Goal: Task Accomplishment & Management: Use online tool/utility

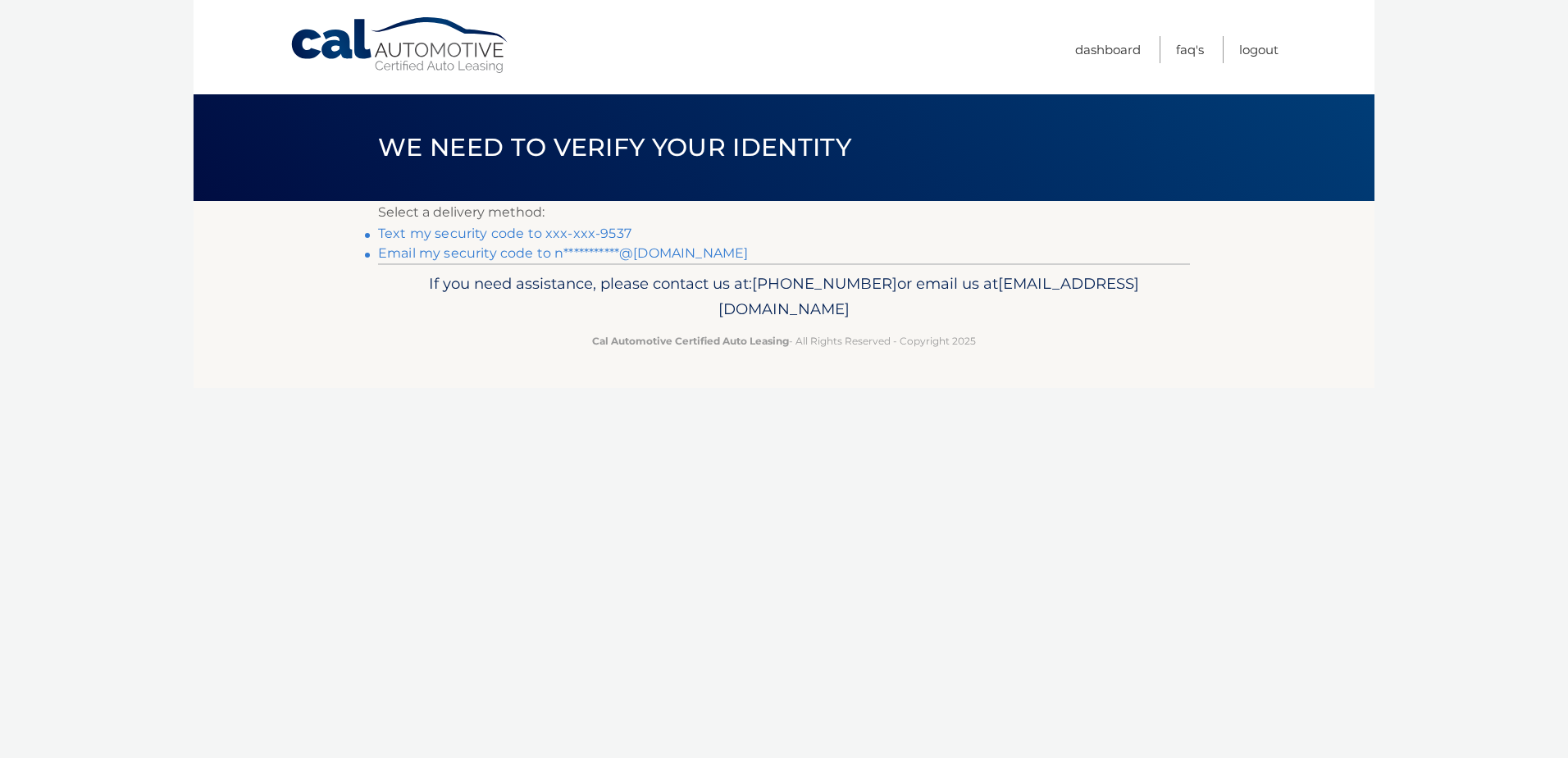
click at [571, 234] on link "Text my security code to xxx-xxx-9537" at bounding box center [504, 232] width 253 height 15
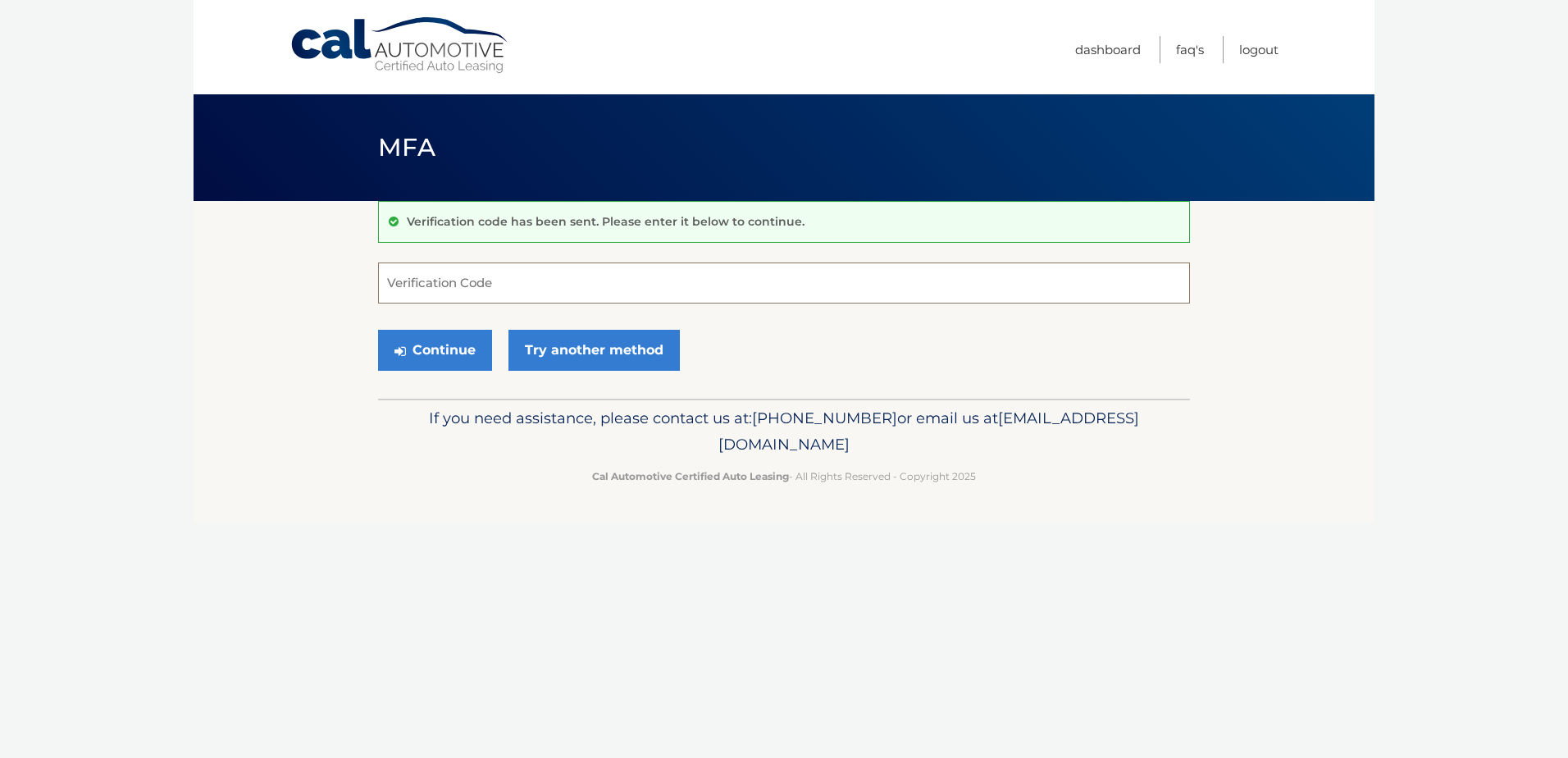
click at [549, 282] on input "Verification Code" at bounding box center [783, 283] width 812 height 41
type input "097808"
click at [378, 329] on button "Continue" at bounding box center [434, 350] width 114 height 41
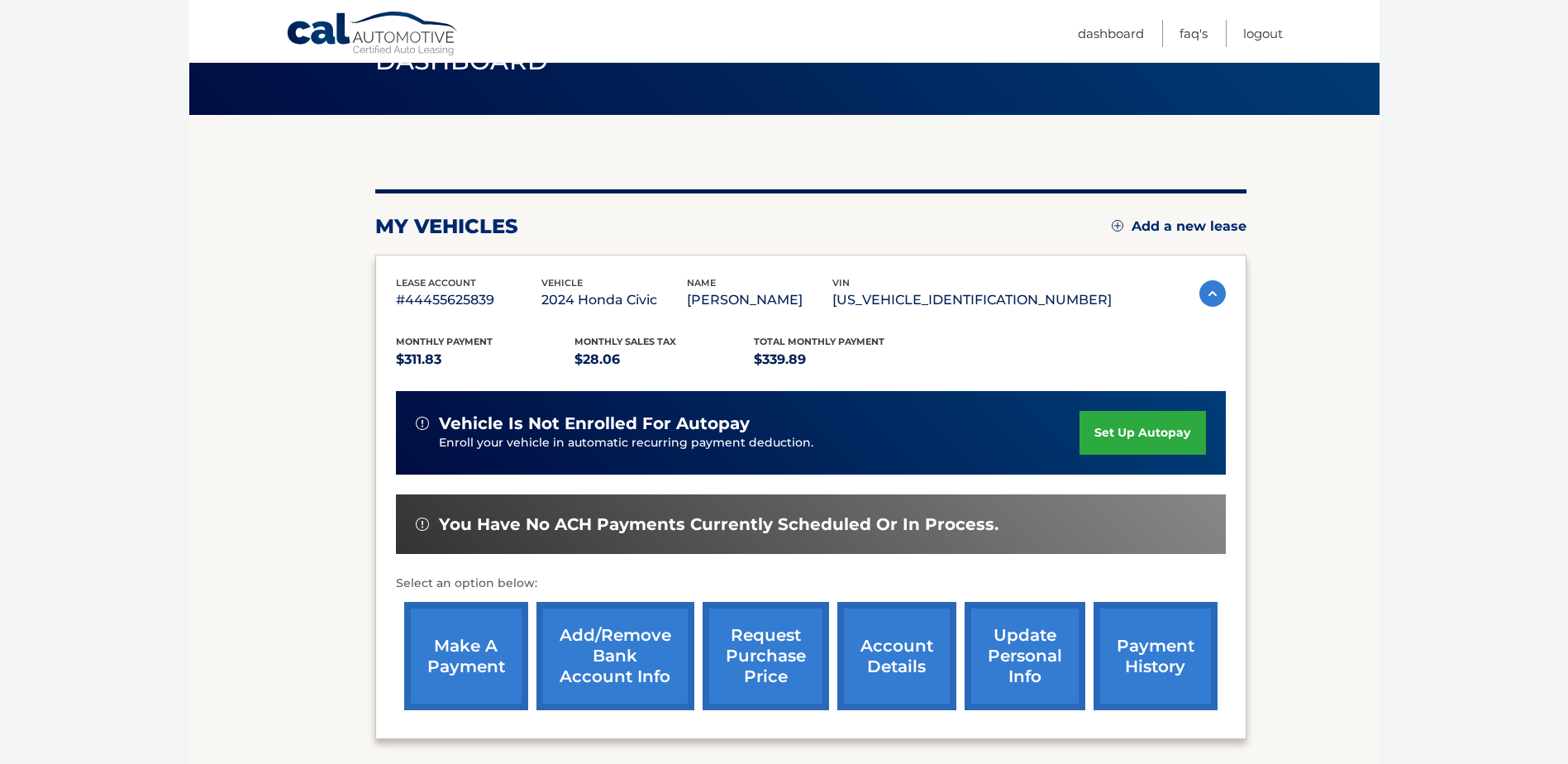
scroll to position [238, 0]
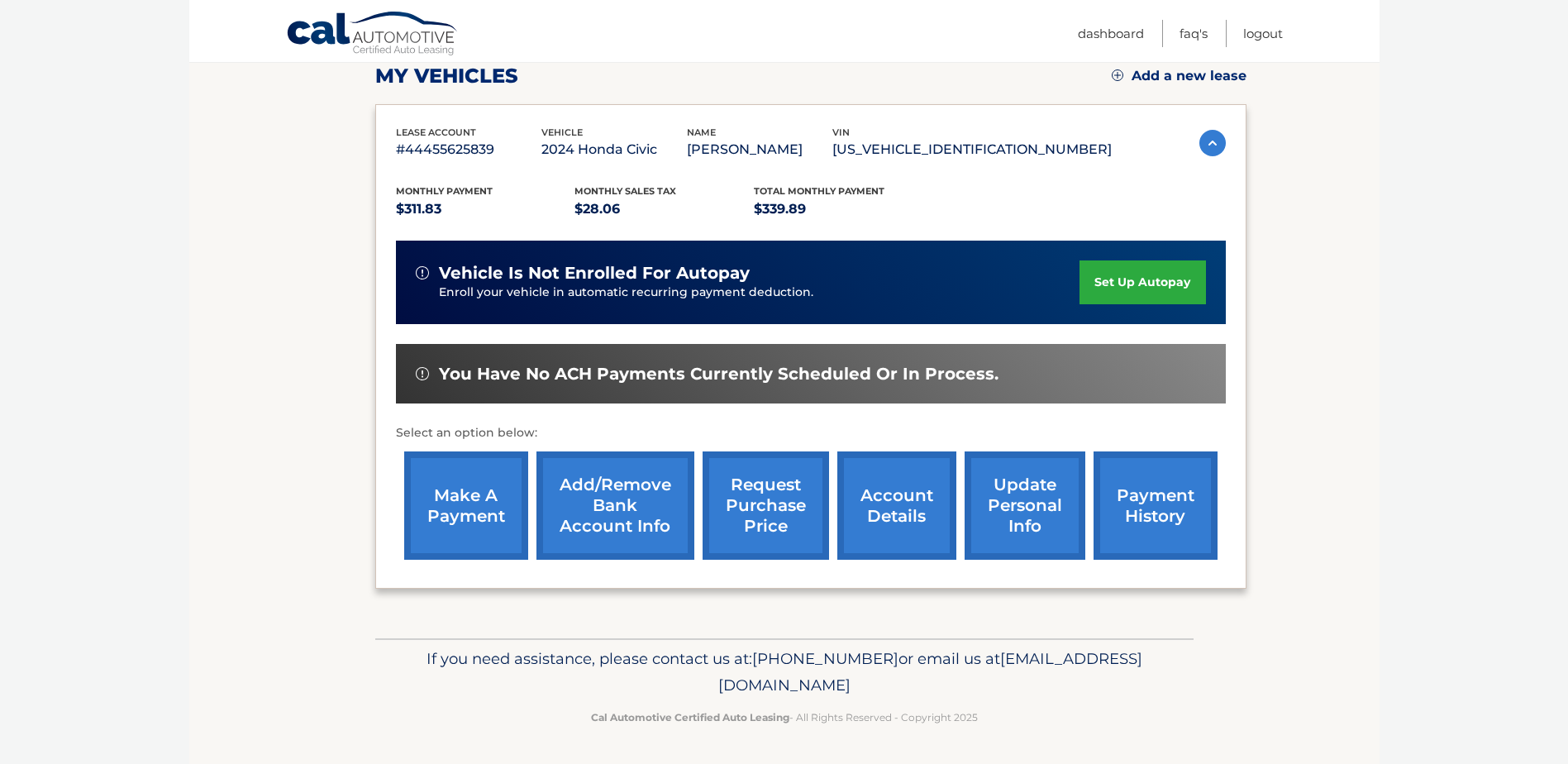
click at [472, 512] on link "make a payment" at bounding box center [466, 505] width 124 height 108
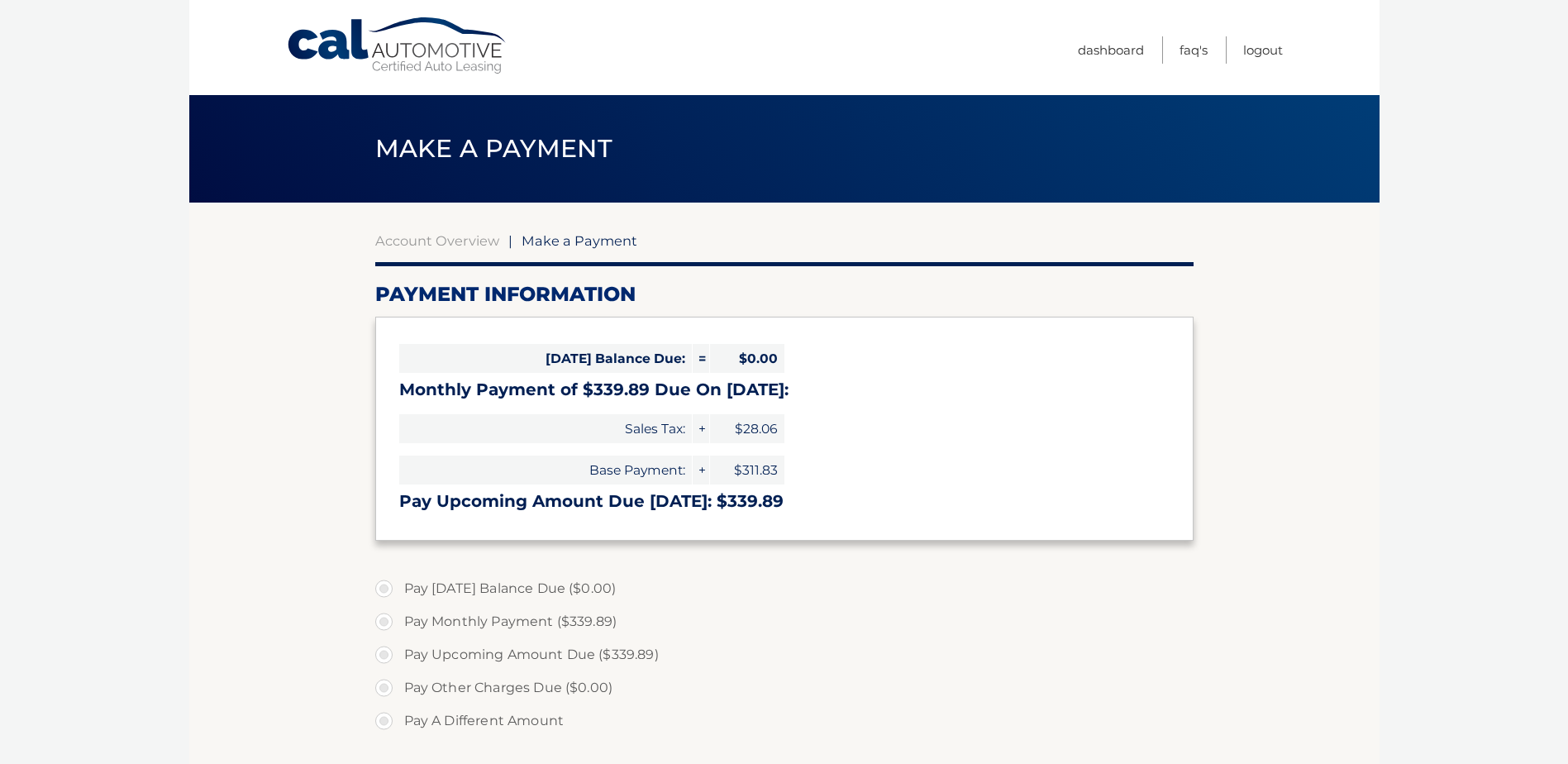
select select "ZjA1ZTlhMTYtN2M1Yi00ZTA1LThhZmYtNmUzNmE5ZTQ2MmEx"
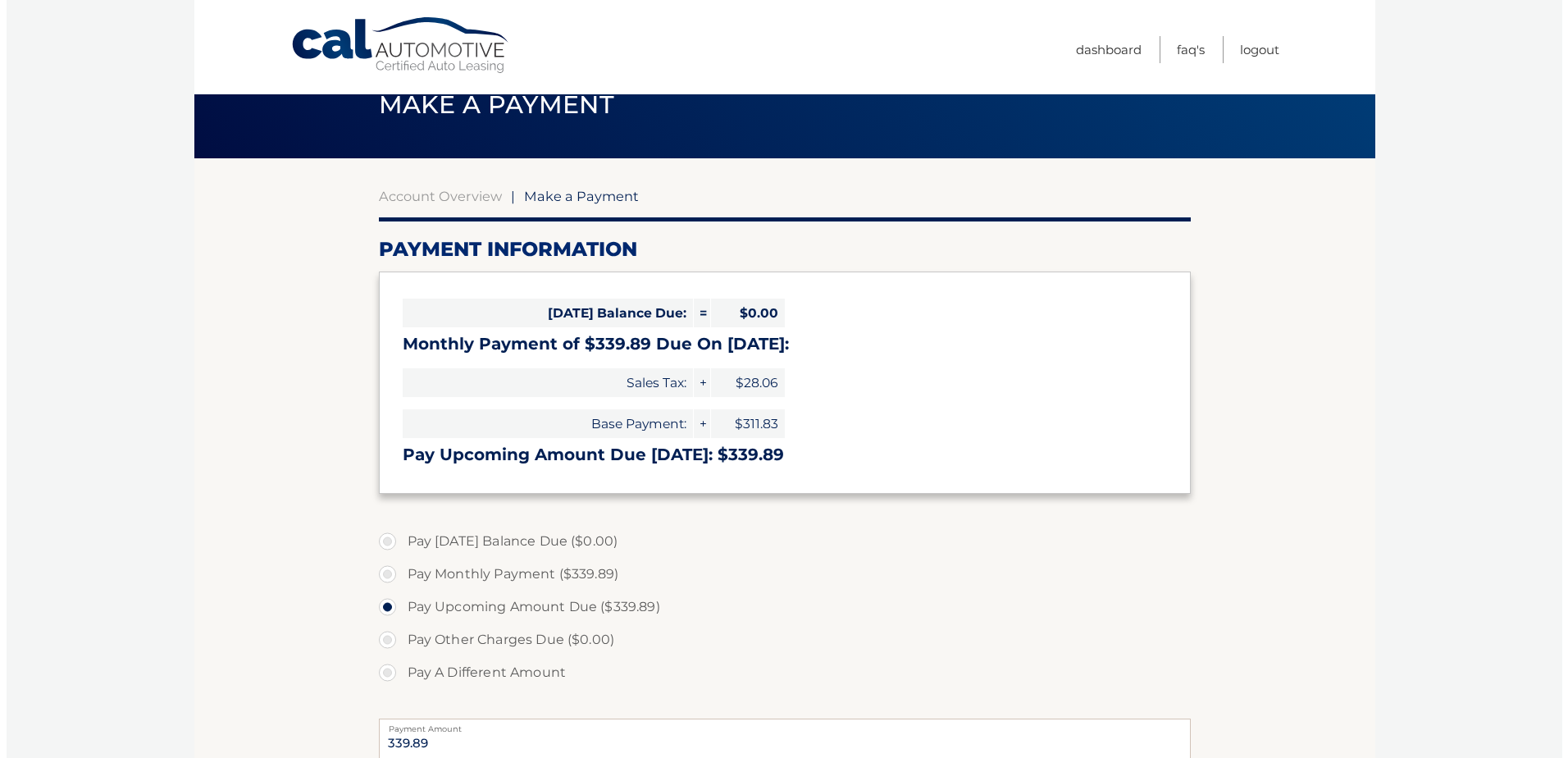
scroll to position [414, 0]
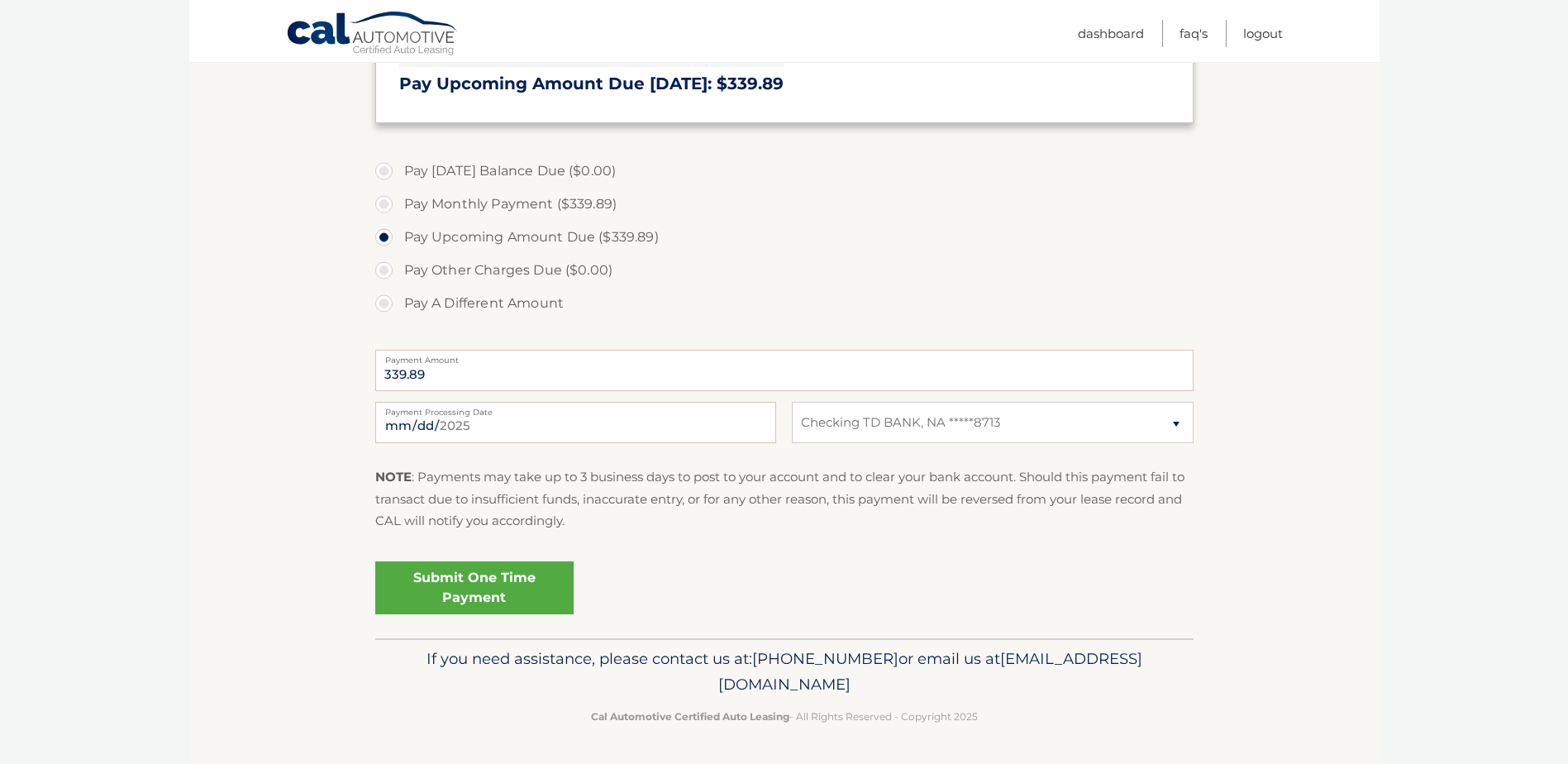
click at [457, 579] on link "Submit One Time Payment" at bounding box center [474, 588] width 198 height 53
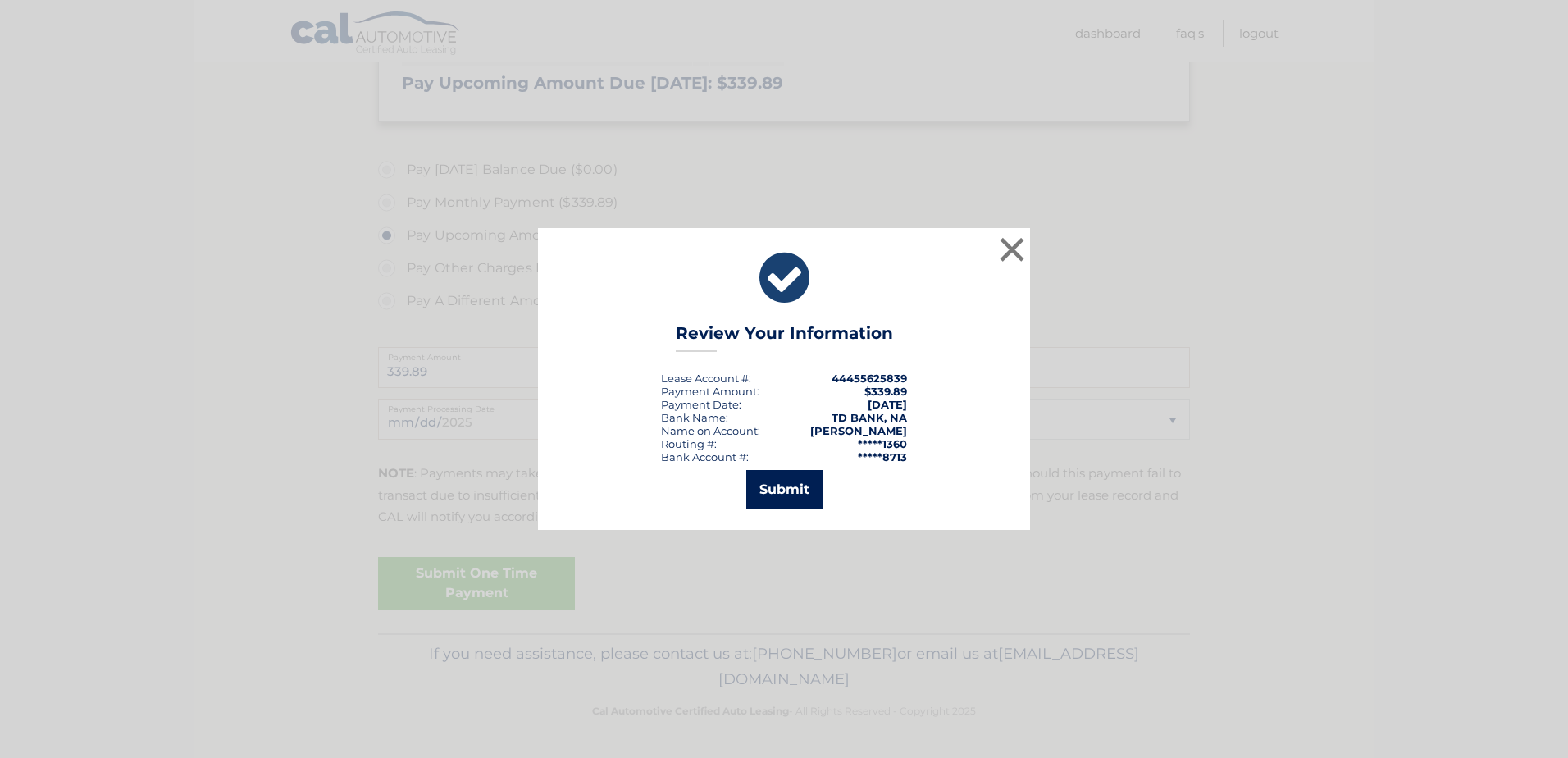
click at [796, 488] on button "Submit" at bounding box center [784, 490] width 76 height 39
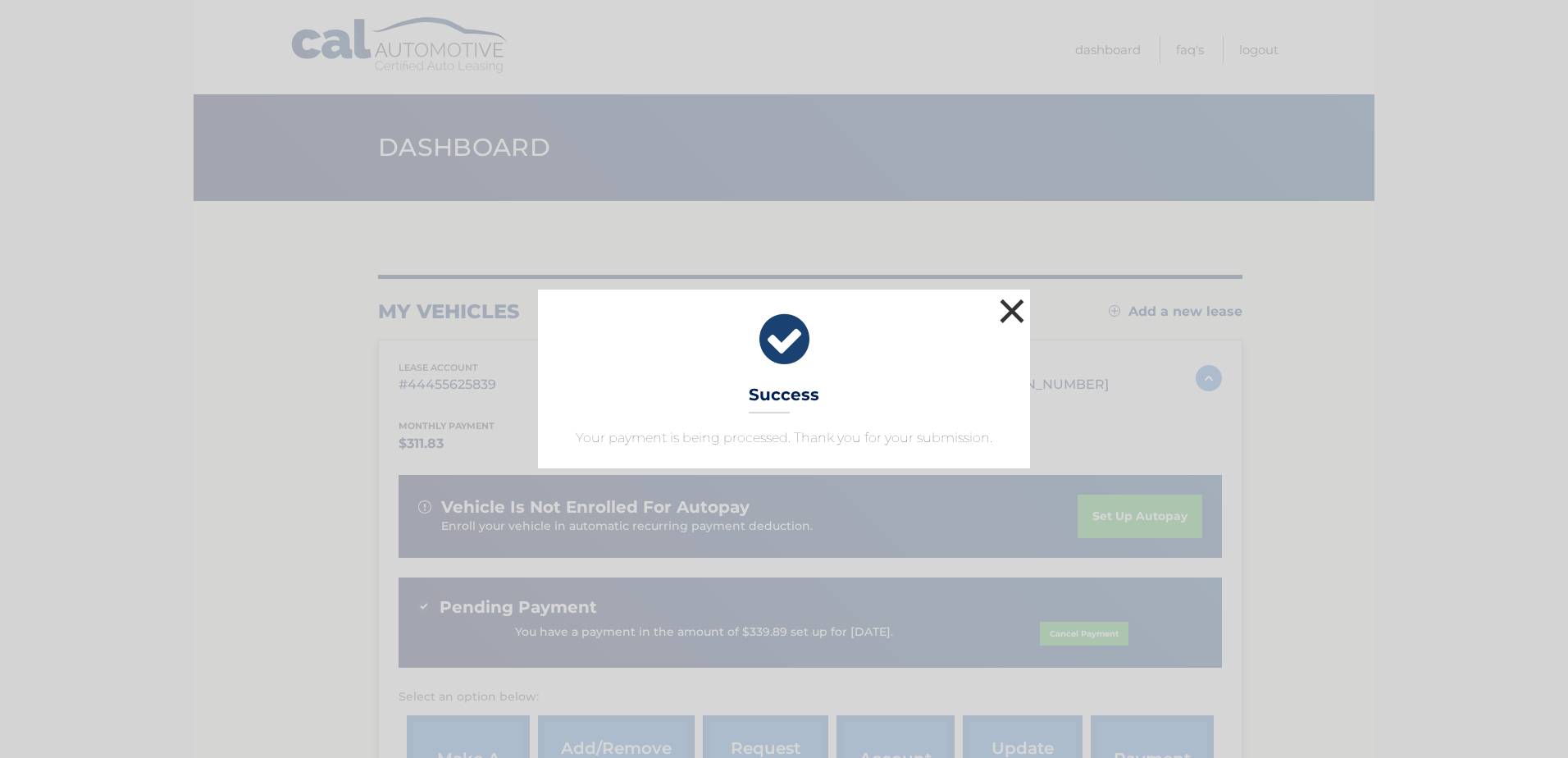
click at [1005, 302] on button "×" at bounding box center [1012, 310] width 33 height 33
